Goal: Information Seeking & Learning: Check status

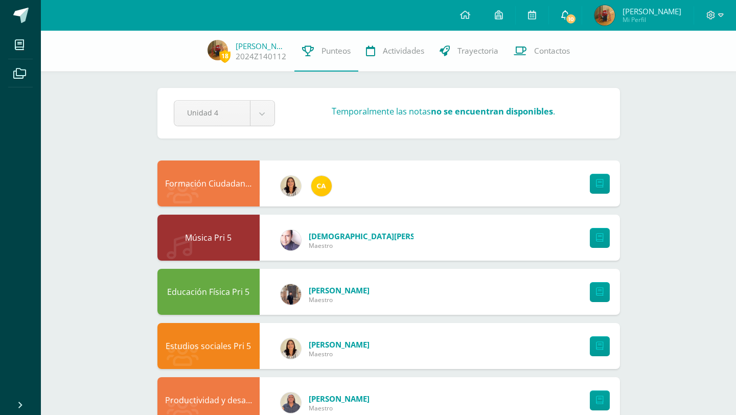
click at [576, 19] on span "10" at bounding box center [570, 18] width 11 height 11
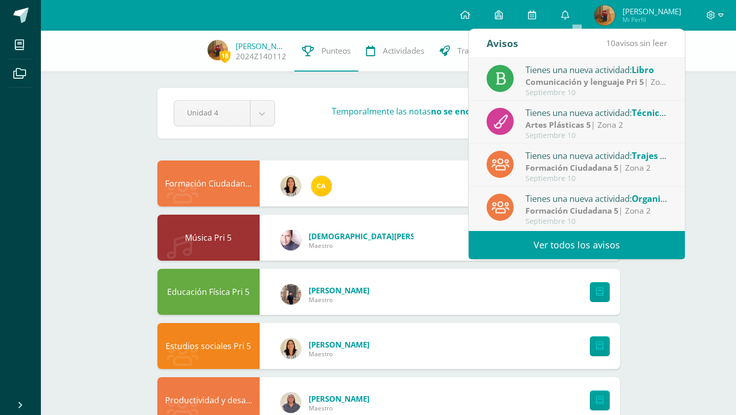
click at [534, 235] on link "Ver todos los avisos" at bounding box center [577, 245] width 216 height 28
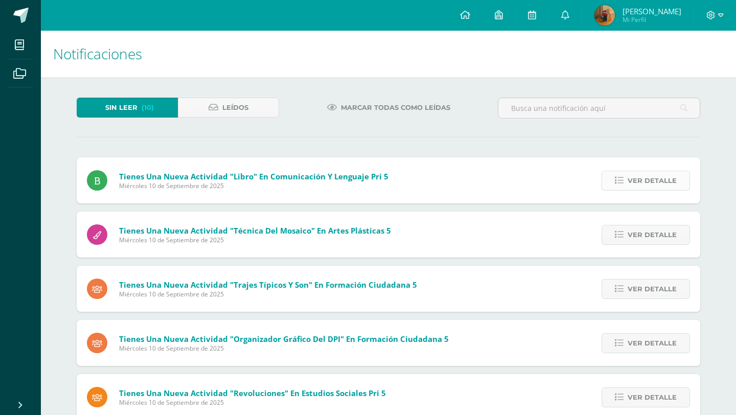
click at [646, 182] on span "Ver detalle" at bounding box center [651, 180] width 49 height 19
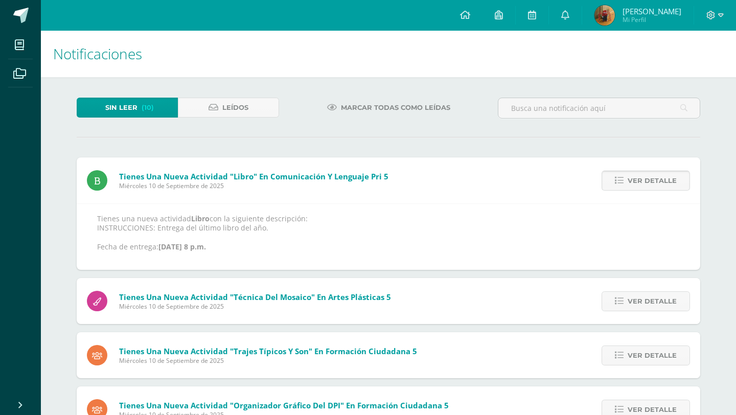
click at [646, 182] on span "Ver detalle" at bounding box center [651, 180] width 49 height 19
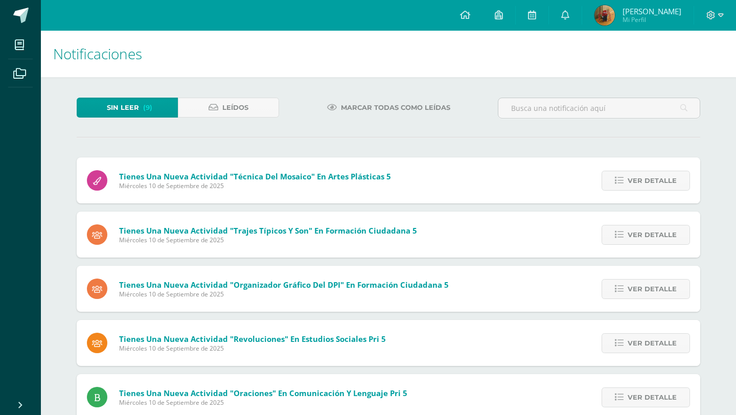
click at [646, 182] on span "Ver detalle" at bounding box center [651, 180] width 49 height 19
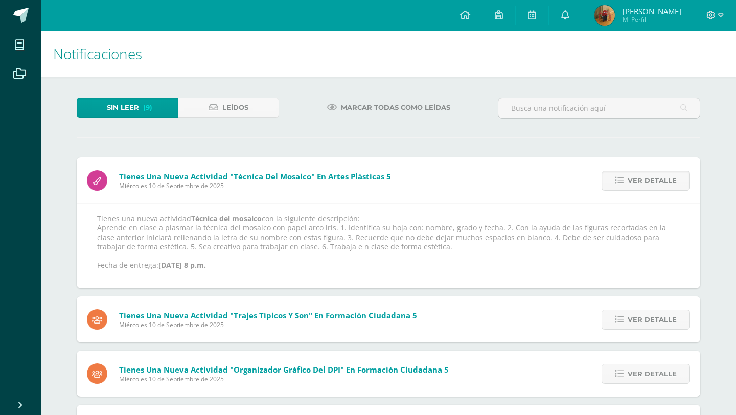
click at [646, 182] on span "Ver detalle" at bounding box center [651, 180] width 49 height 19
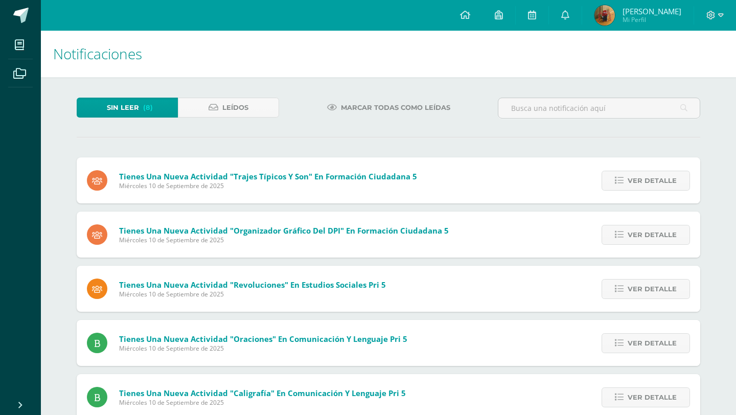
click at [646, 182] on span "Ver detalle" at bounding box center [651, 180] width 49 height 19
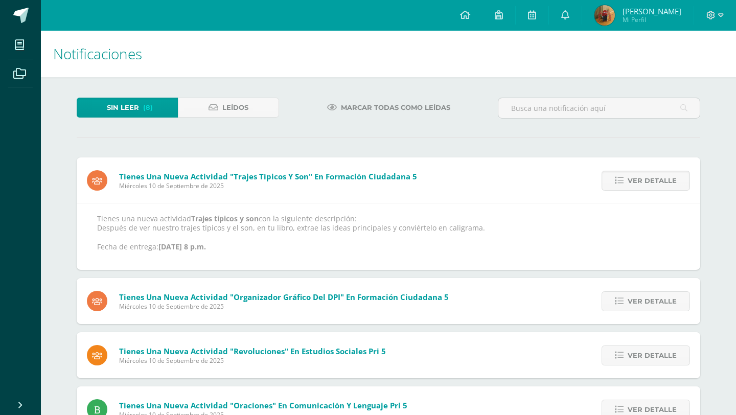
click at [646, 182] on span "Ver detalle" at bounding box center [651, 180] width 49 height 19
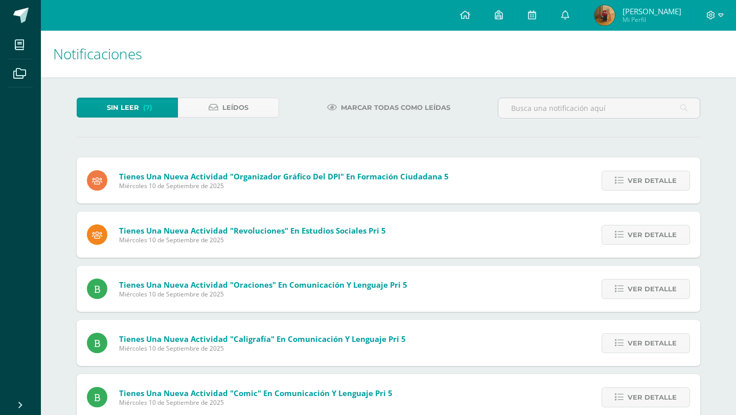
click at [646, 182] on span "Ver detalle" at bounding box center [651, 180] width 49 height 19
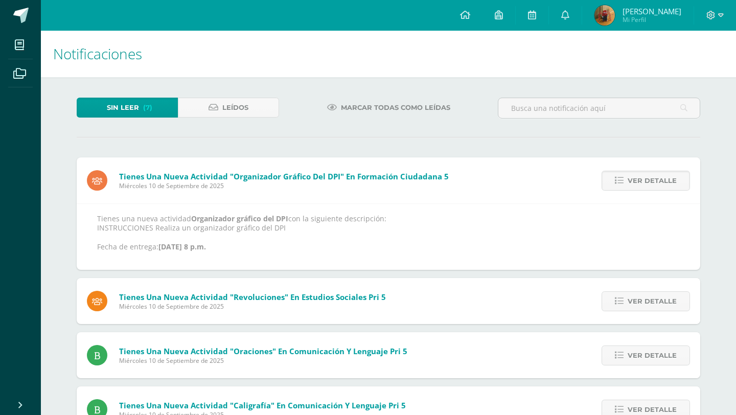
click at [646, 182] on span "Ver detalle" at bounding box center [651, 180] width 49 height 19
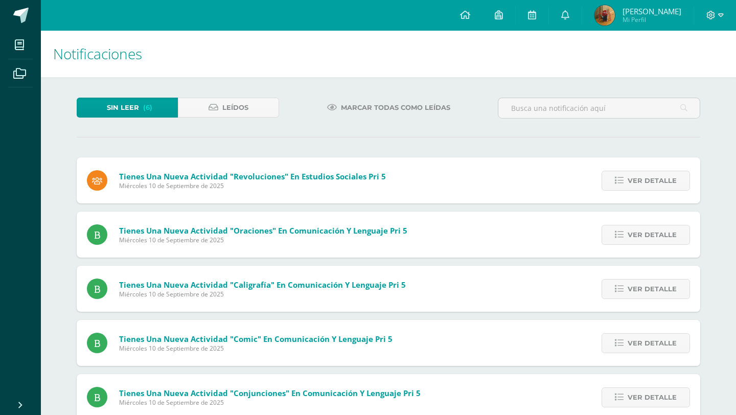
click at [646, 182] on span "Ver detalle" at bounding box center [651, 180] width 49 height 19
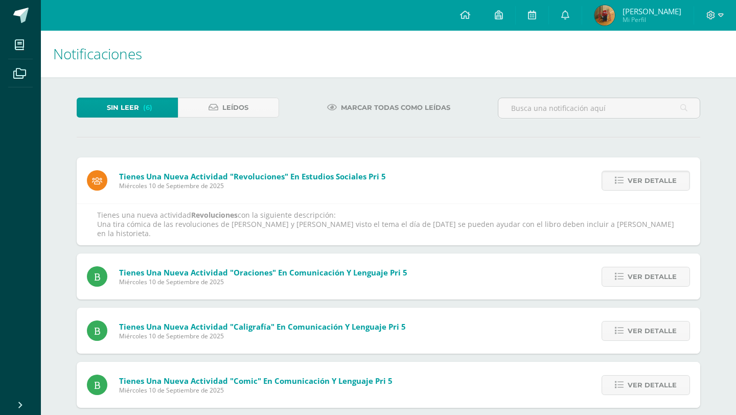
click at [646, 182] on span "Ver detalle" at bounding box center [651, 180] width 49 height 19
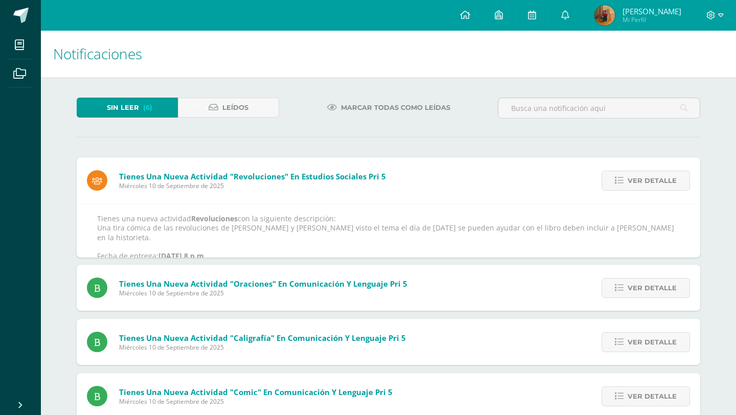
click at [646, 182] on span "Ver detalle" at bounding box center [651, 180] width 49 height 19
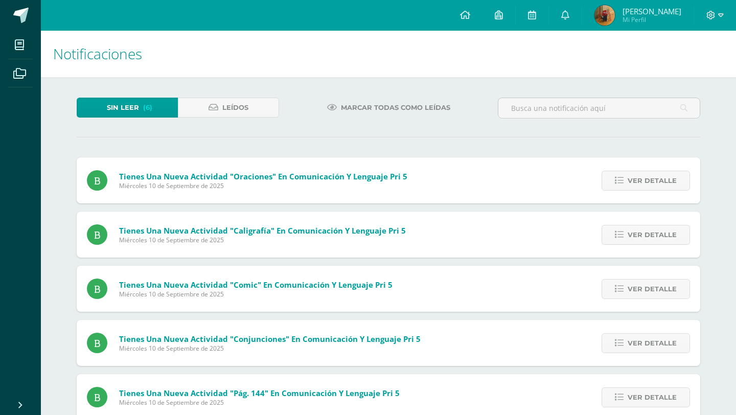
click at [646, 182] on span "Ver detalle" at bounding box center [651, 180] width 49 height 19
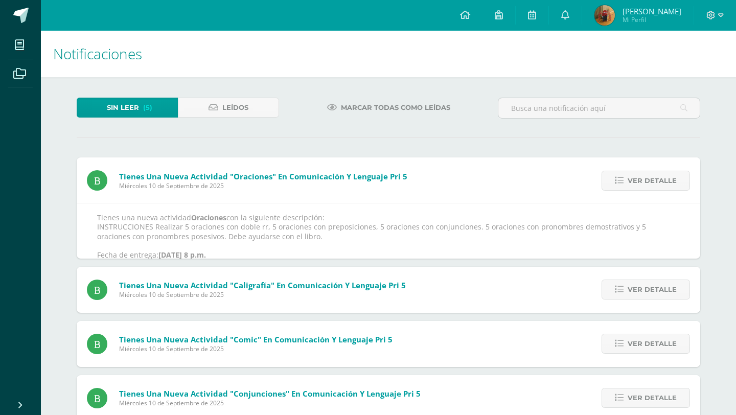
click at [646, 182] on span "Ver detalle" at bounding box center [651, 180] width 49 height 19
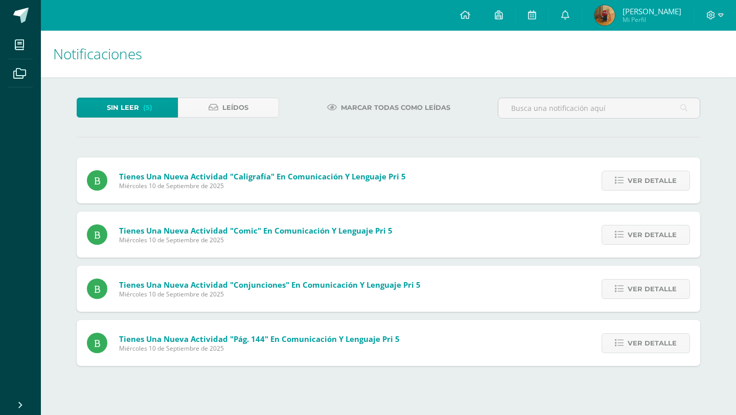
click at [646, 182] on span "Ver detalle" at bounding box center [651, 180] width 49 height 19
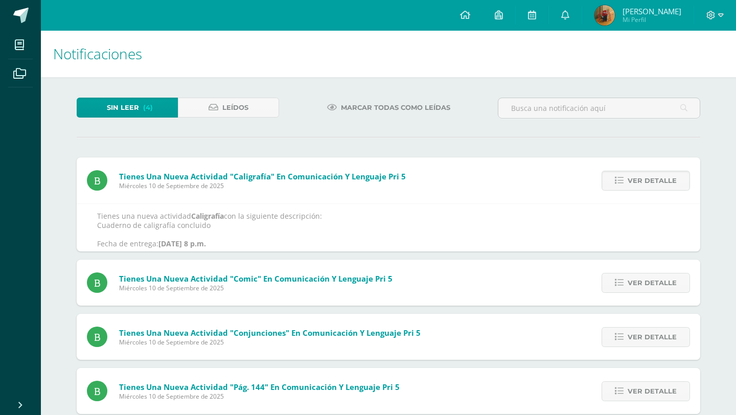
click at [646, 182] on span "Ver detalle" at bounding box center [651, 180] width 49 height 19
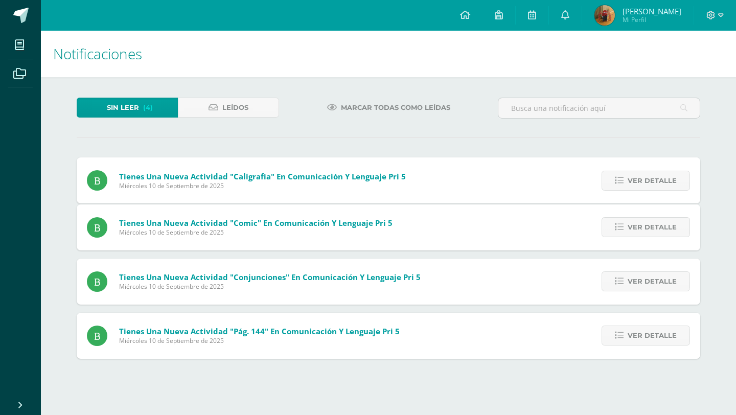
click at [646, 182] on span "Ver detalle" at bounding box center [651, 180] width 49 height 19
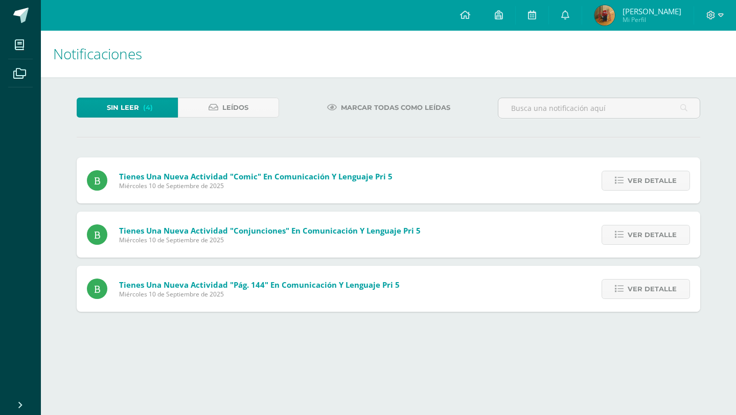
click at [646, 182] on span "Ver detalle" at bounding box center [651, 180] width 49 height 19
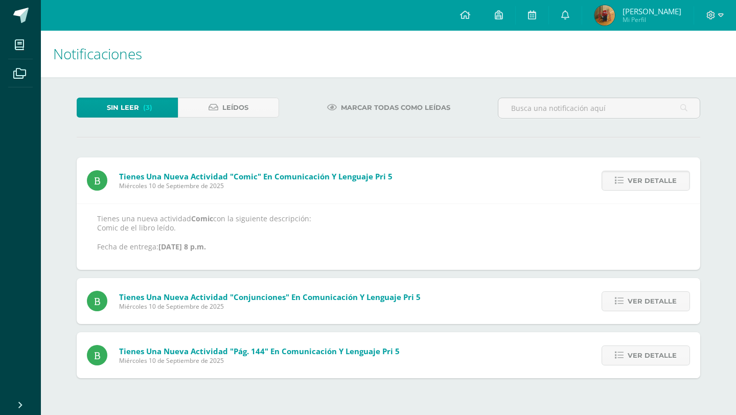
click at [646, 182] on span "Ver detalle" at bounding box center [651, 180] width 49 height 19
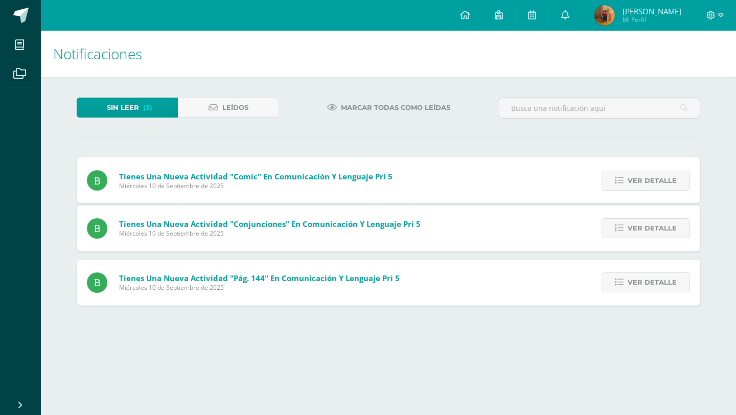
click at [646, 182] on span "Ver detalle" at bounding box center [651, 180] width 49 height 19
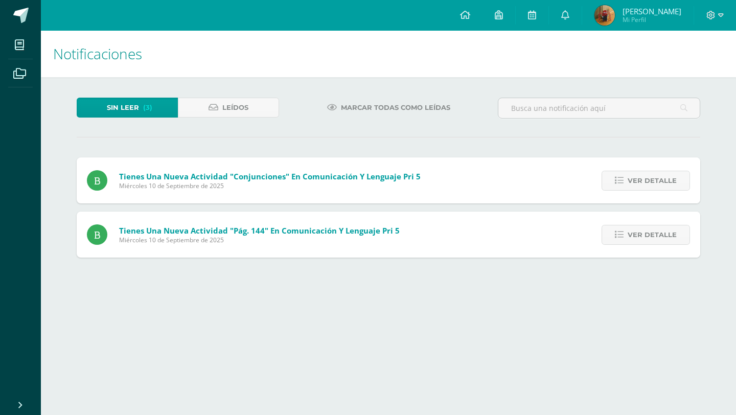
click at [646, 182] on span "Ver detalle" at bounding box center [651, 180] width 49 height 19
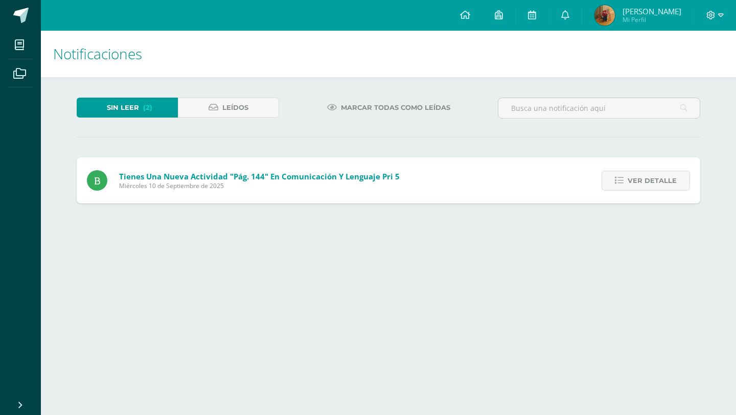
click at [646, 182] on span "Ver detalle" at bounding box center [651, 180] width 49 height 19
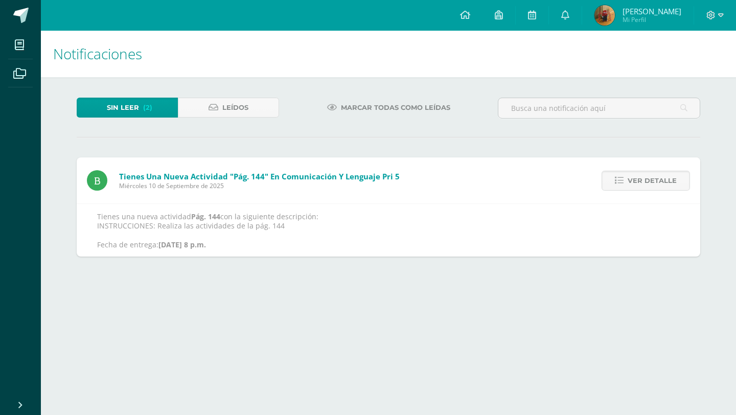
click at [646, 182] on span "Ver detalle" at bounding box center [651, 180] width 49 height 19
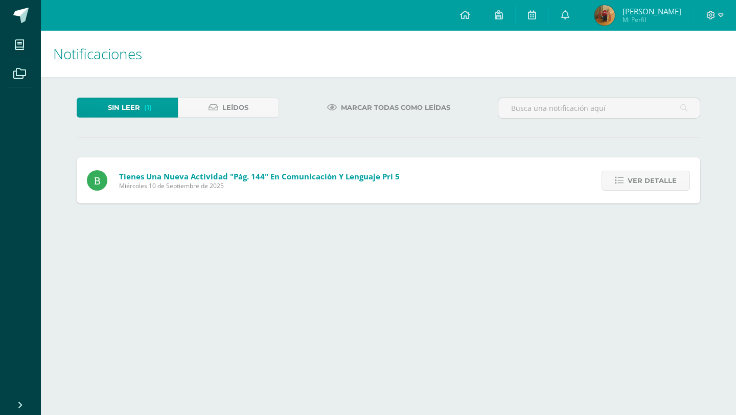
click at [646, 182] on span "Ver detalle" at bounding box center [651, 180] width 49 height 19
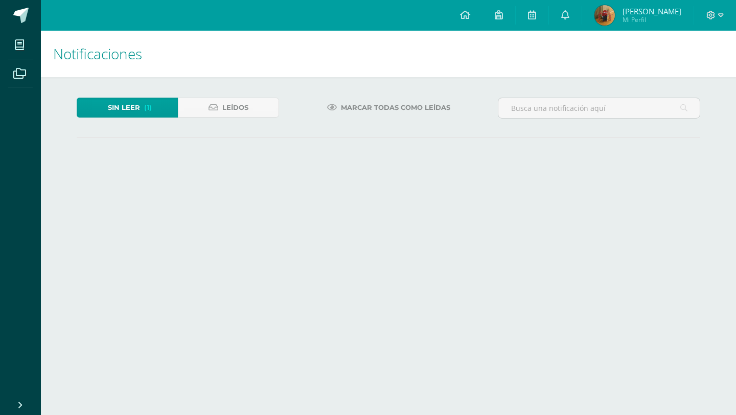
click at [646, 178] on html "Mis cursos Archivos Cerrar panel Artes Plásticas 5 Quinto Primaria "A" Comunica…" at bounding box center [368, 89] width 736 height 178
click at [646, 178] on div "Sin leer (1) Leídos Marcar todas como leídas Tienes una nueva actividad "Pág. 1…" at bounding box center [388, 127] width 664 height 101
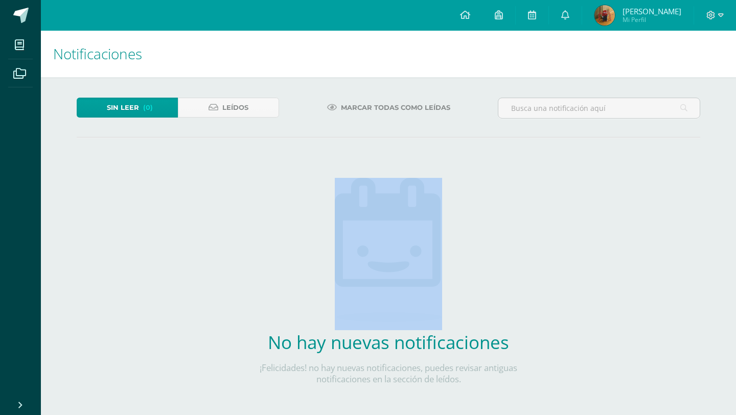
click at [646, 182] on div "Sin leer (0) Leídos Marcar todas como leídas No hay nuevas notificaciones ¡Feli…" at bounding box center [388, 257] width 664 height 361
